Goal: Task Accomplishment & Management: Use online tool/utility

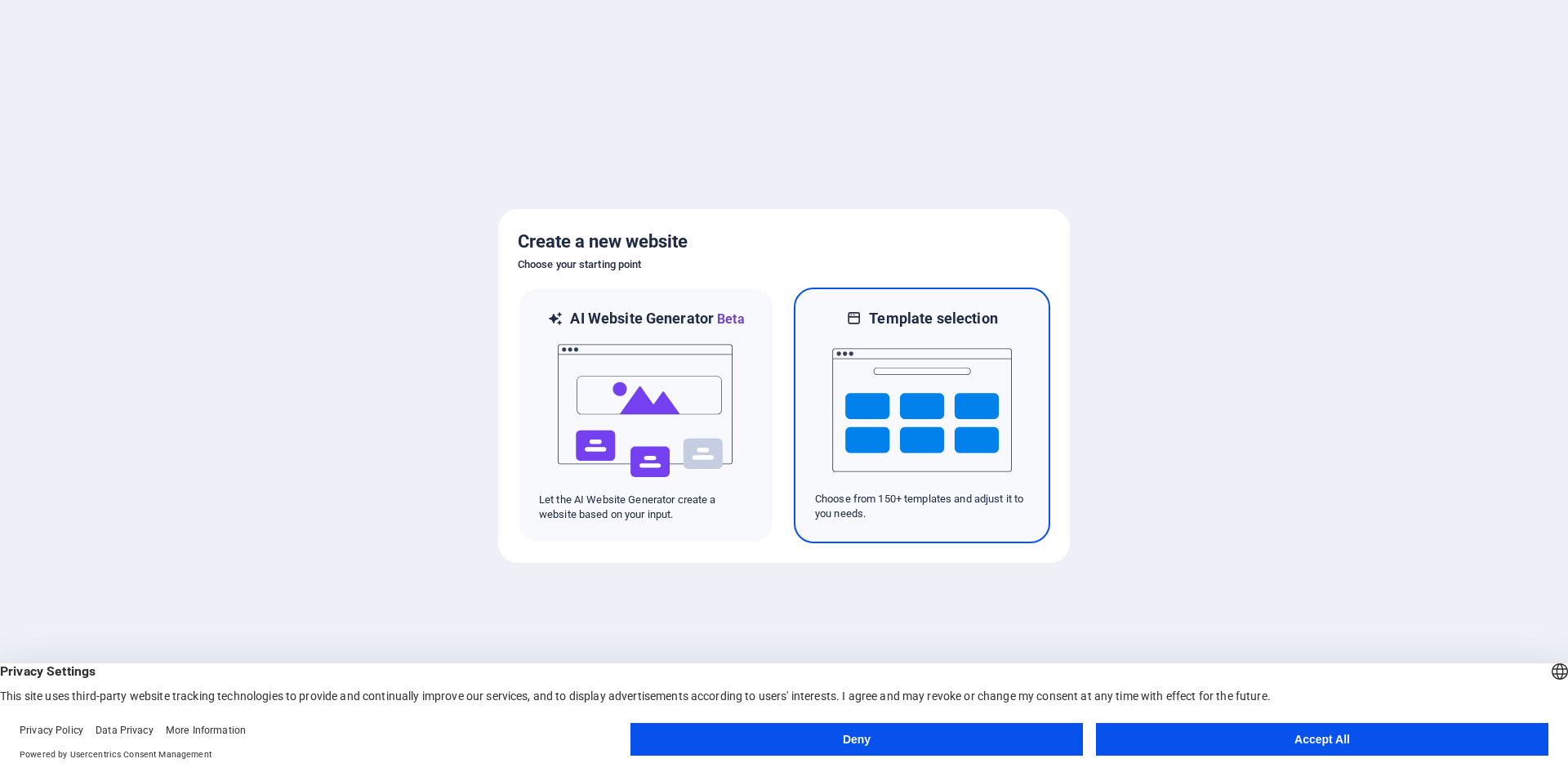
click at [871, 420] on img at bounding box center [921, 410] width 180 height 163
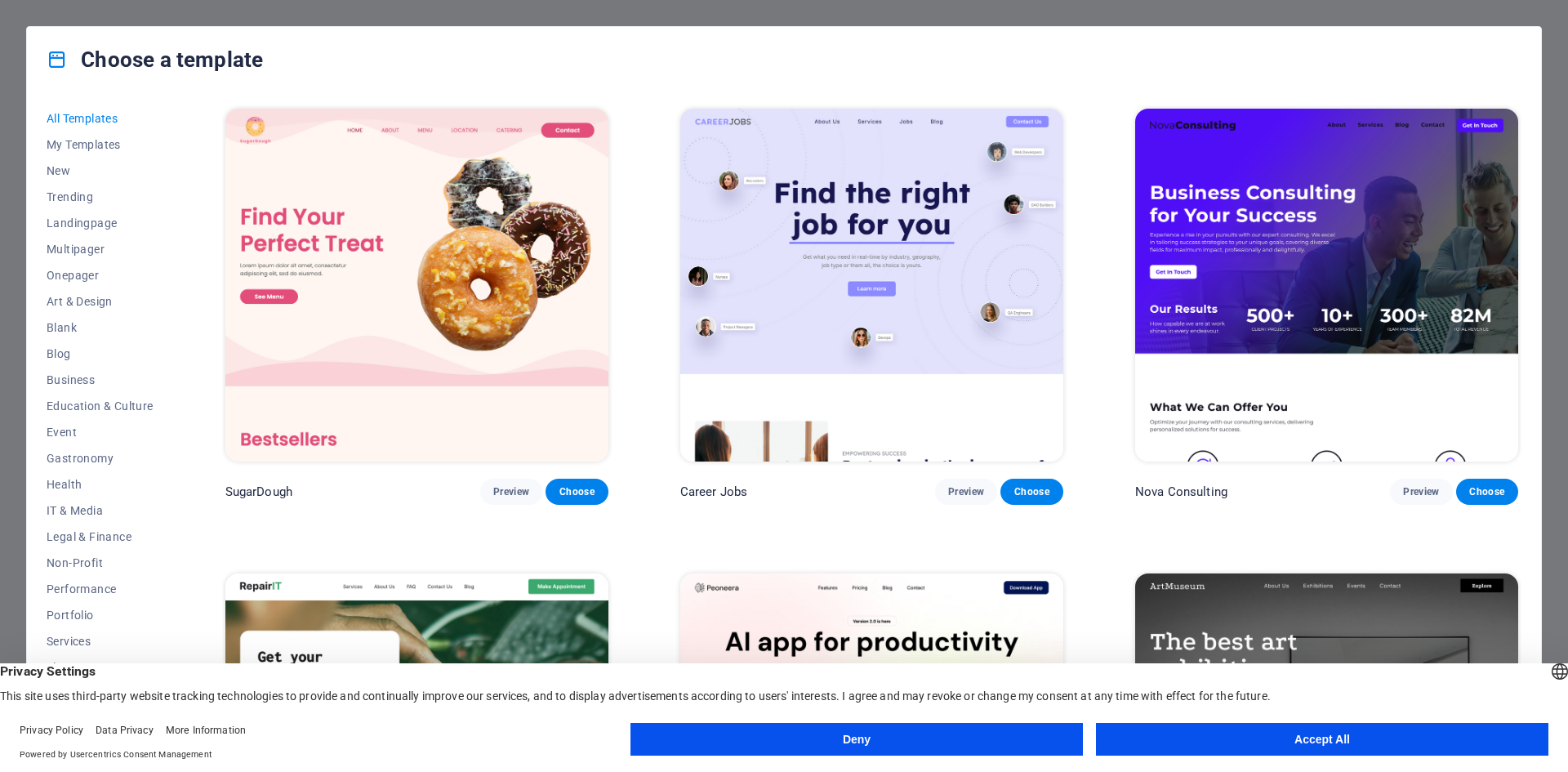
click at [481, 271] on img at bounding box center [417, 285] width 383 height 353
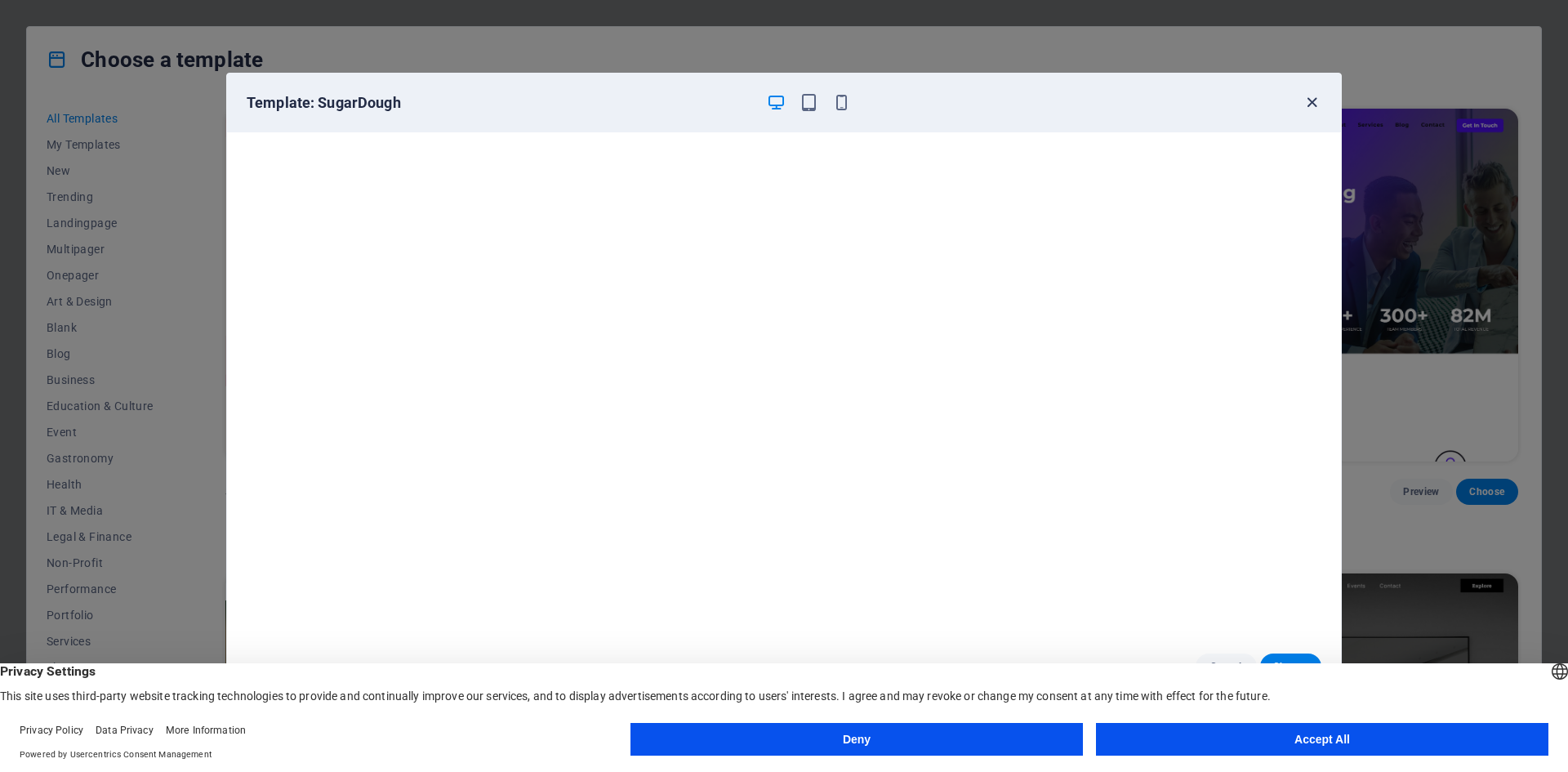
click at [1318, 94] on icon "button" at bounding box center [1312, 102] width 19 height 19
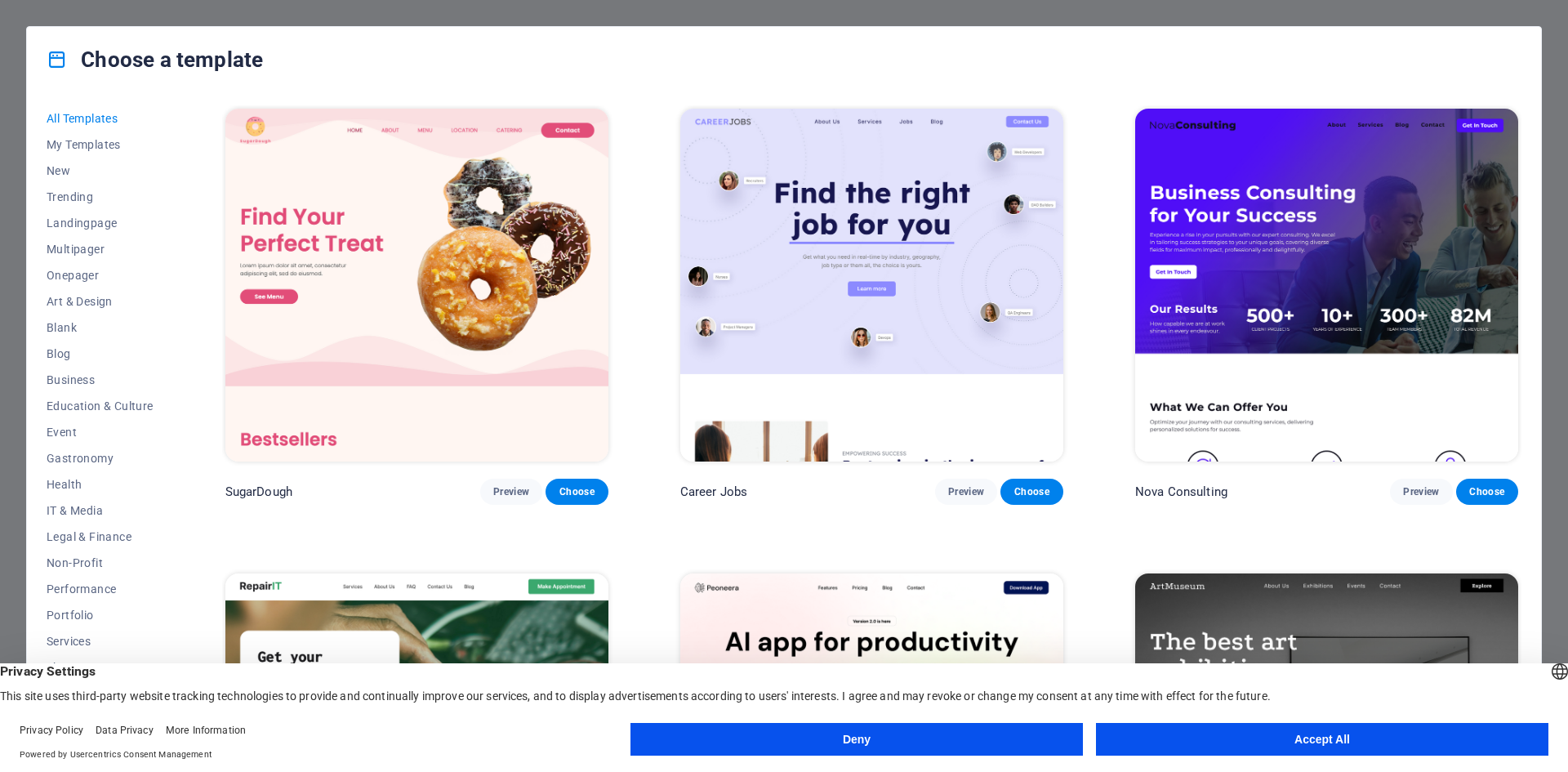
drag, startPoint x: 1522, startPoint y: 125, endPoint x: 1512, endPoint y: 199, distance: 74.7
click at [1515, 203] on div "All Templates My Templates New Trending Landingpage Multipager Onepager Art & D…" at bounding box center [784, 418] width 1514 height 653
click at [510, 493] on span "Preview" at bounding box center [511, 491] width 36 height 13
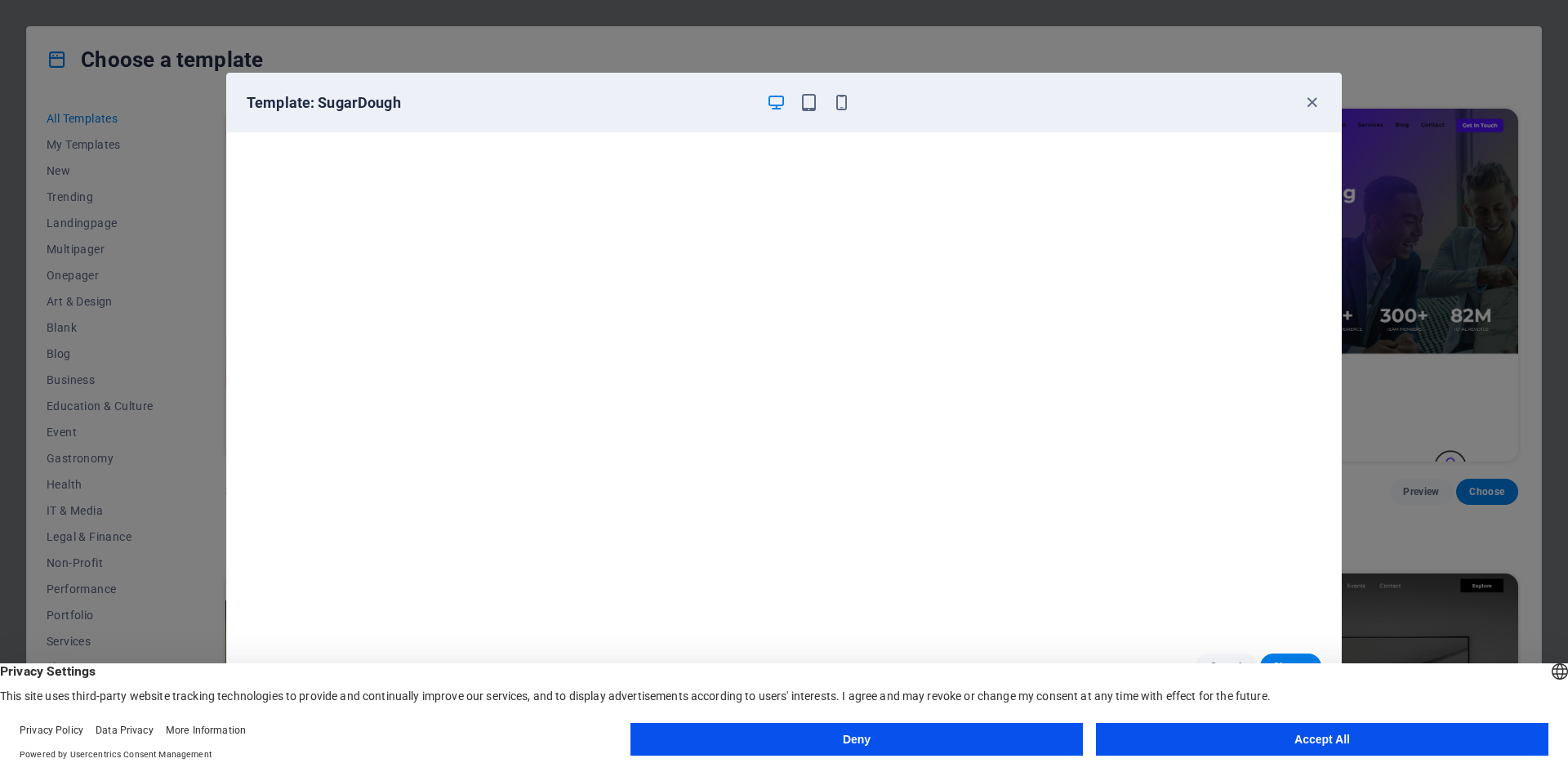
click at [1298, 106] on div "Template: SugarDough" at bounding box center [774, 102] width 1055 height 20
click at [1306, 109] on icon "button" at bounding box center [1312, 102] width 19 height 19
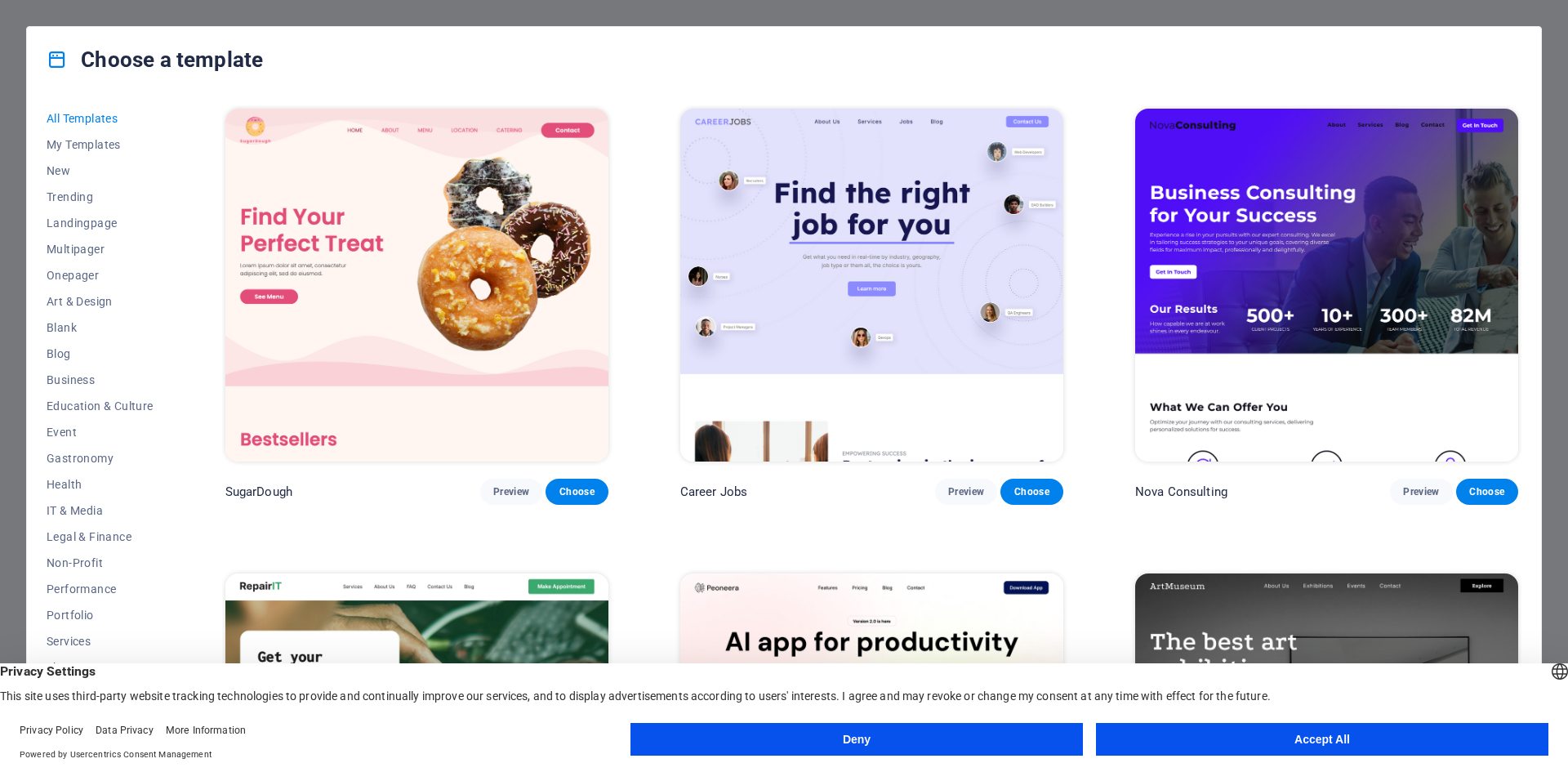
drag, startPoint x: 405, startPoint y: 129, endPoint x: 269, endPoint y: 124, distance: 136.1
drag, startPoint x: 269, startPoint y: 124, endPoint x: 14, endPoint y: 72, distance: 260.2
click at [14, 72] on div "Choose a template All Templates My Templates New Trending Landingpage Multipage…" at bounding box center [784, 386] width 1568 height 772
click at [1424, 741] on button "Accept All" at bounding box center [1322, 740] width 453 height 32
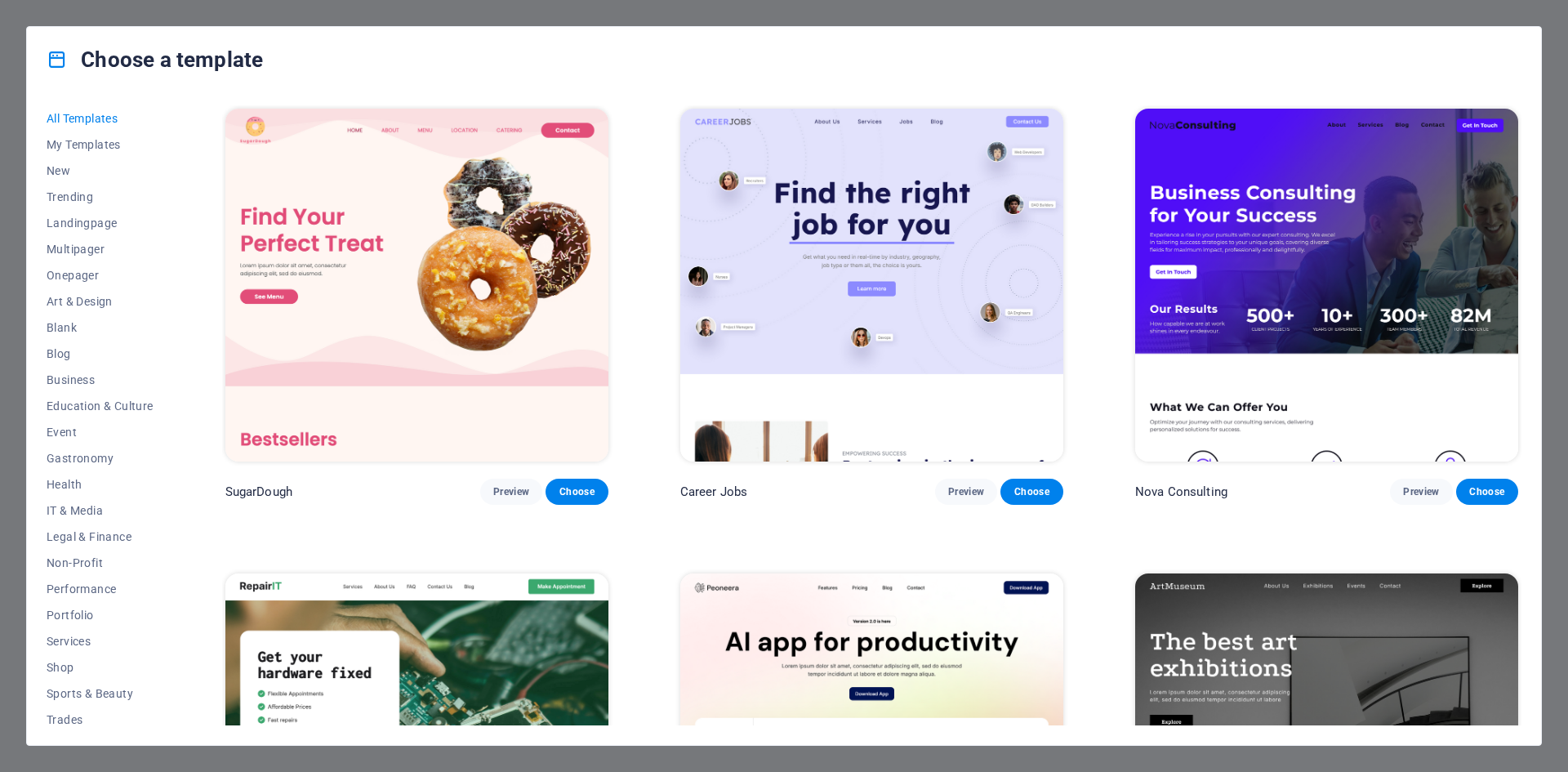
click at [0, 163] on div "Choose a template All Templates My Templates New Trending Landingpage Multipage…" at bounding box center [784, 386] width 1568 height 772
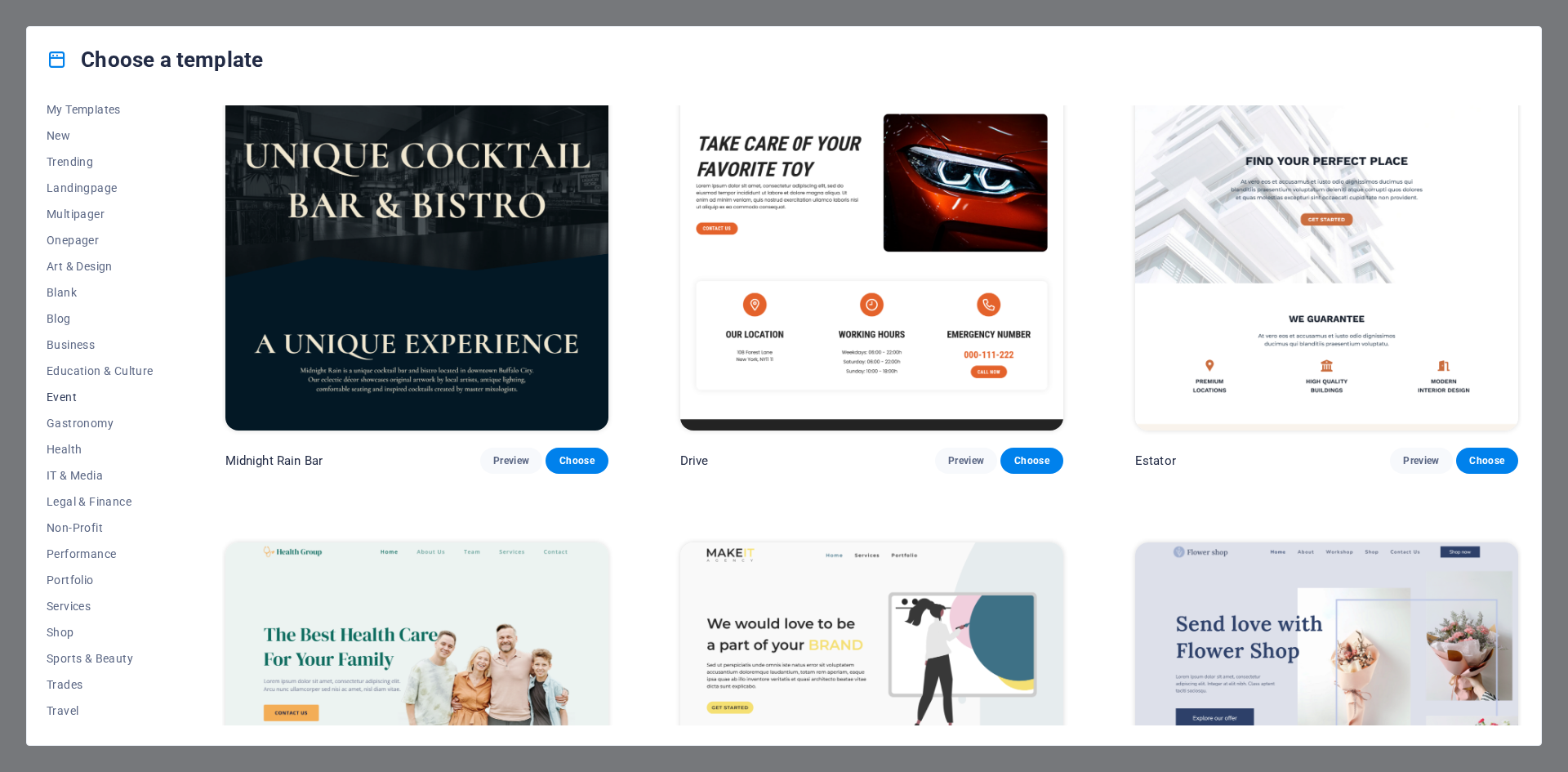
scroll to position [60, 0]
click at [66, 306] on button "Blog" at bounding box center [100, 294] width 107 height 26
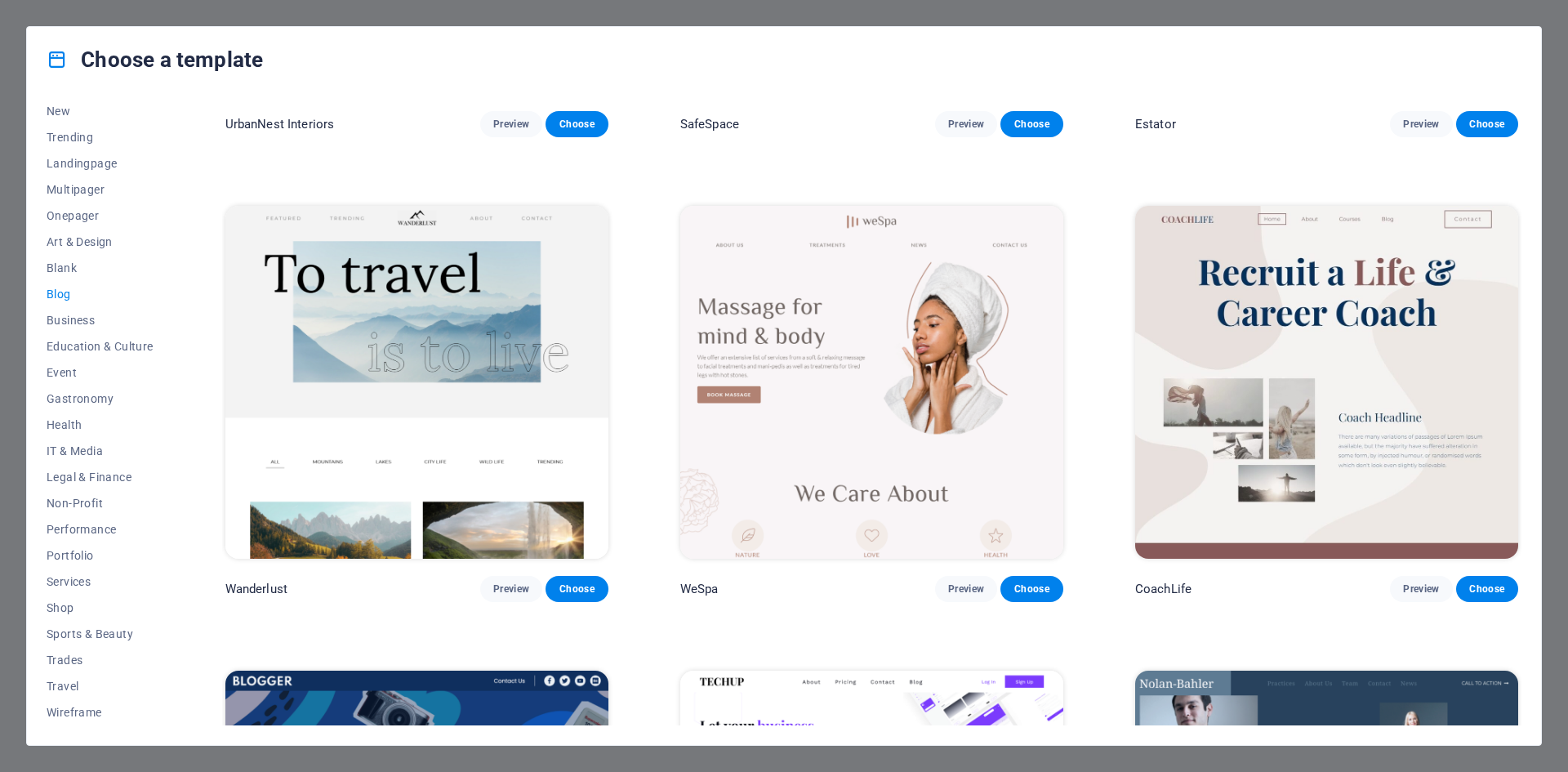
scroll to position [1768, 0]
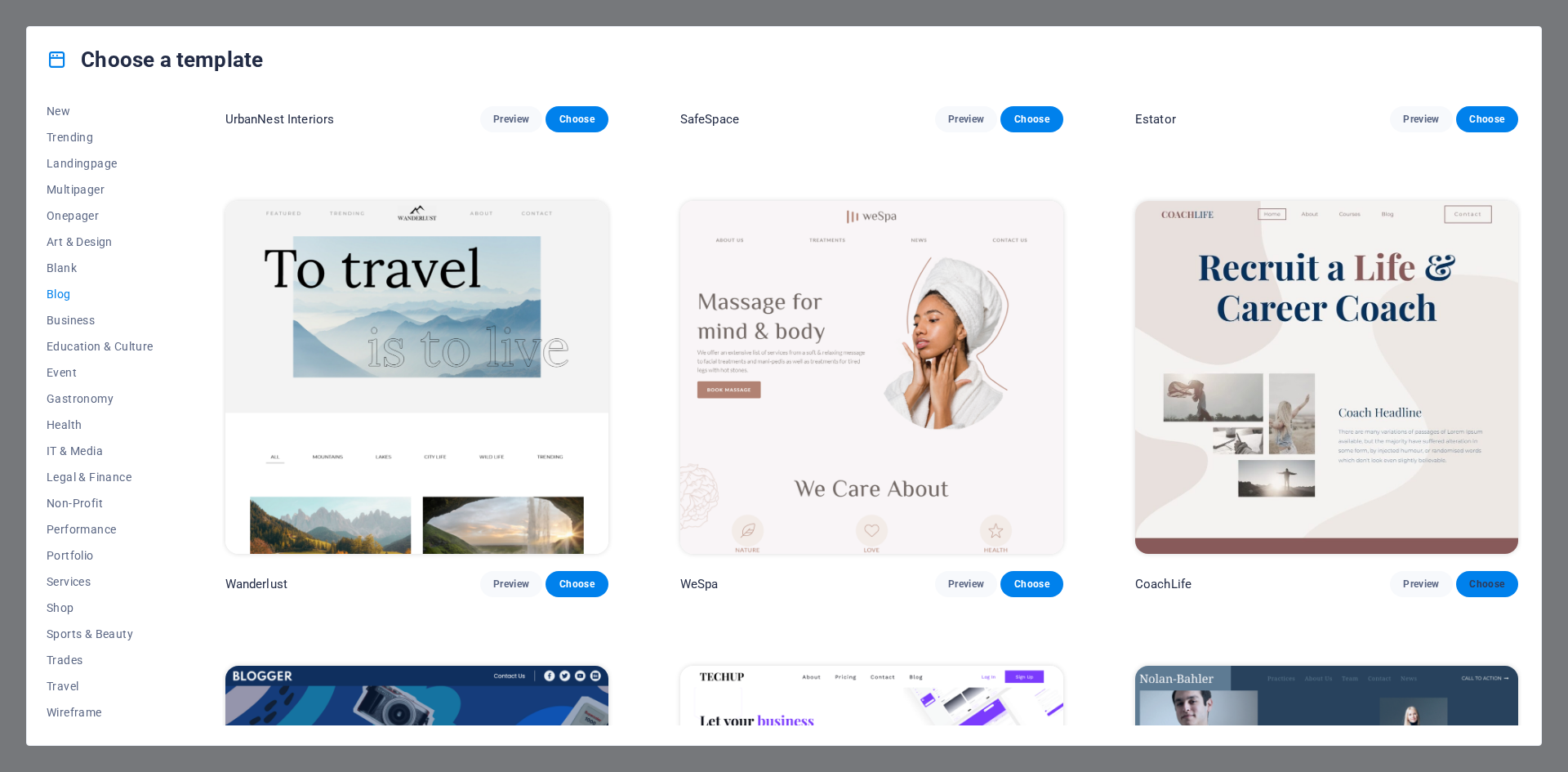
click at [1491, 578] on span "Choose" at bounding box center [1487, 584] width 36 height 13
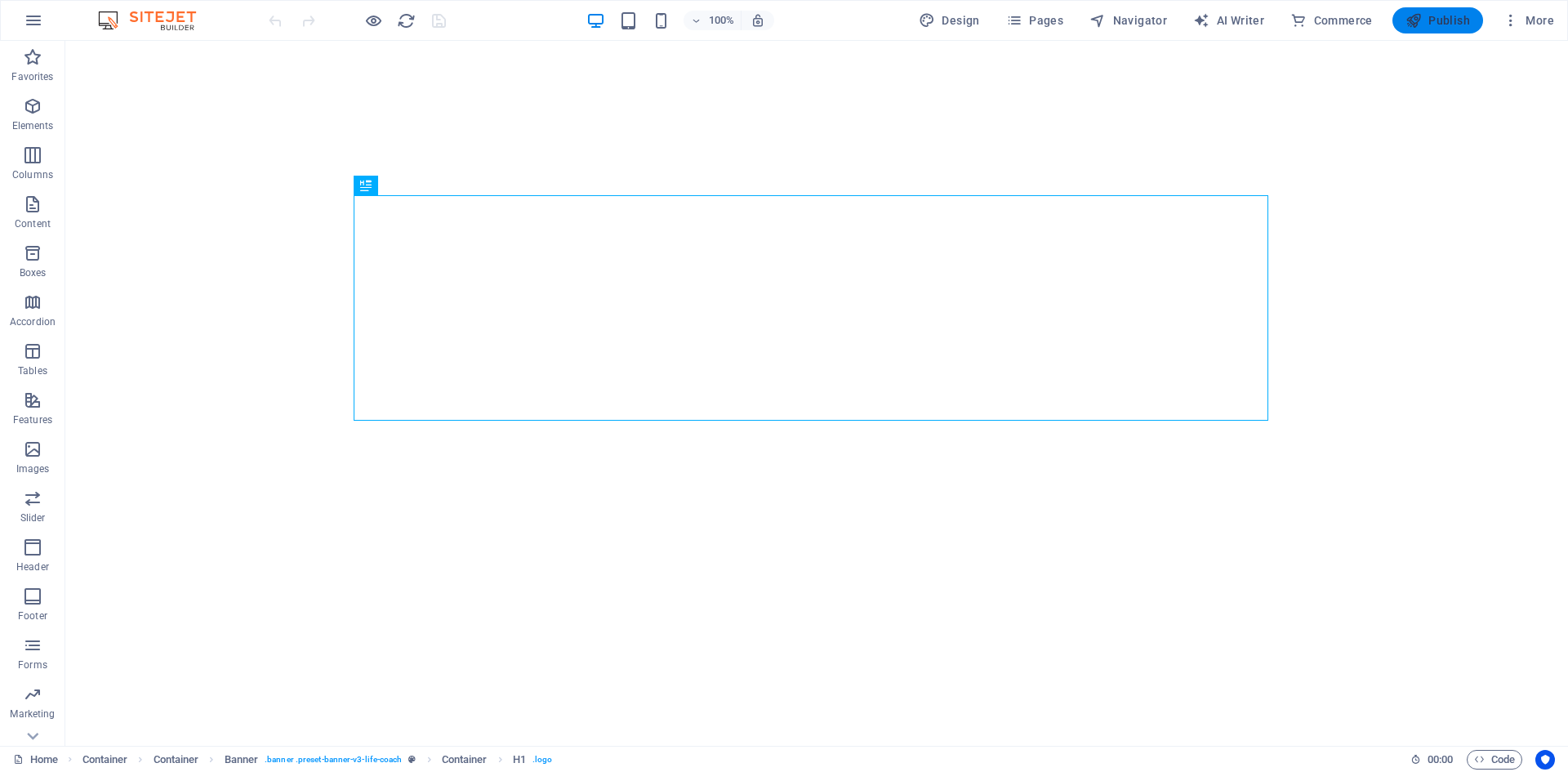
click at [1425, 14] on span "Publish" at bounding box center [1438, 20] width 65 height 16
